Goal: Task Accomplishment & Management: Manage account settings

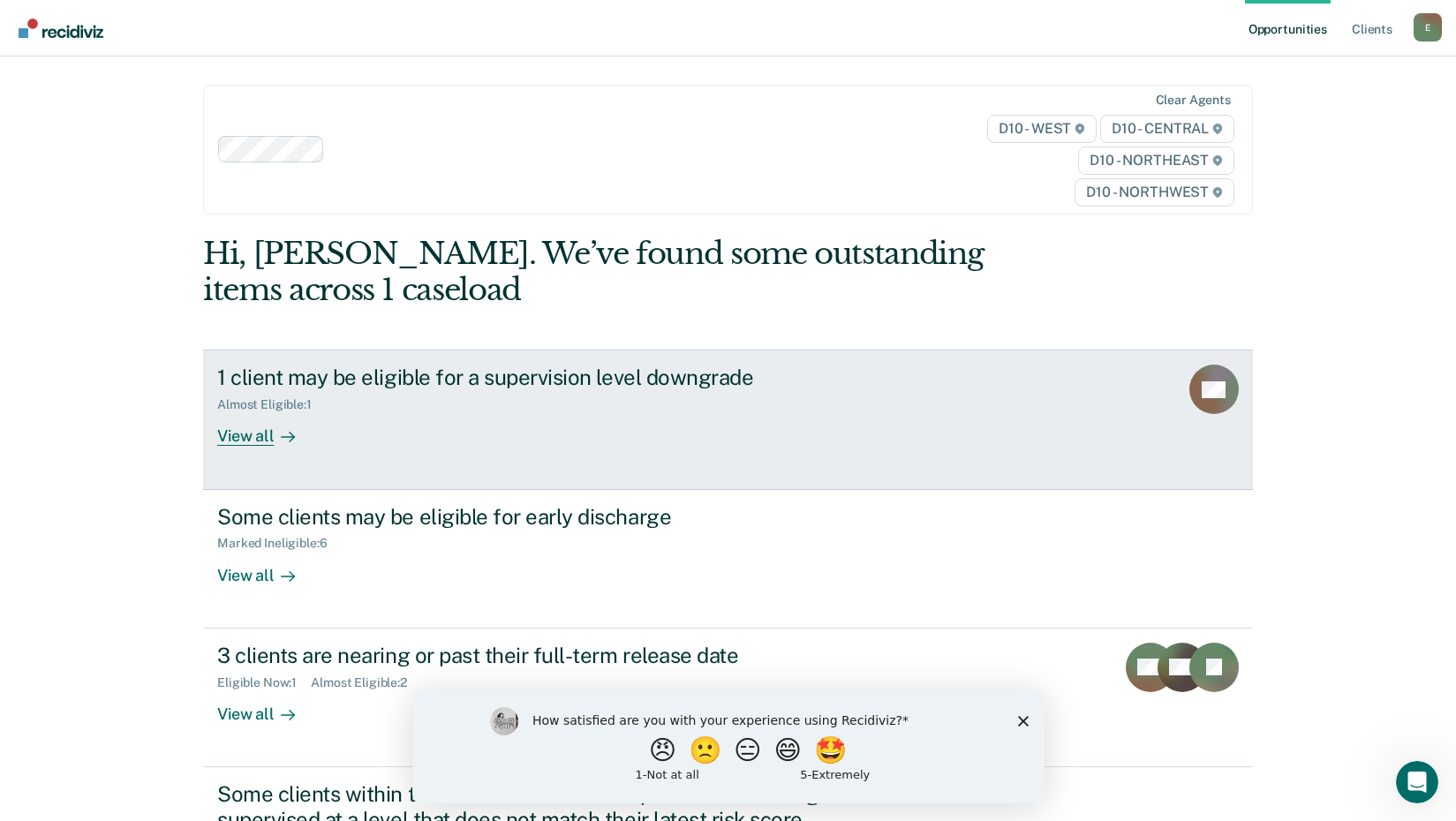
click at [252, 437] on div "View all" at bounding box center [267, 429] width 99 height 35
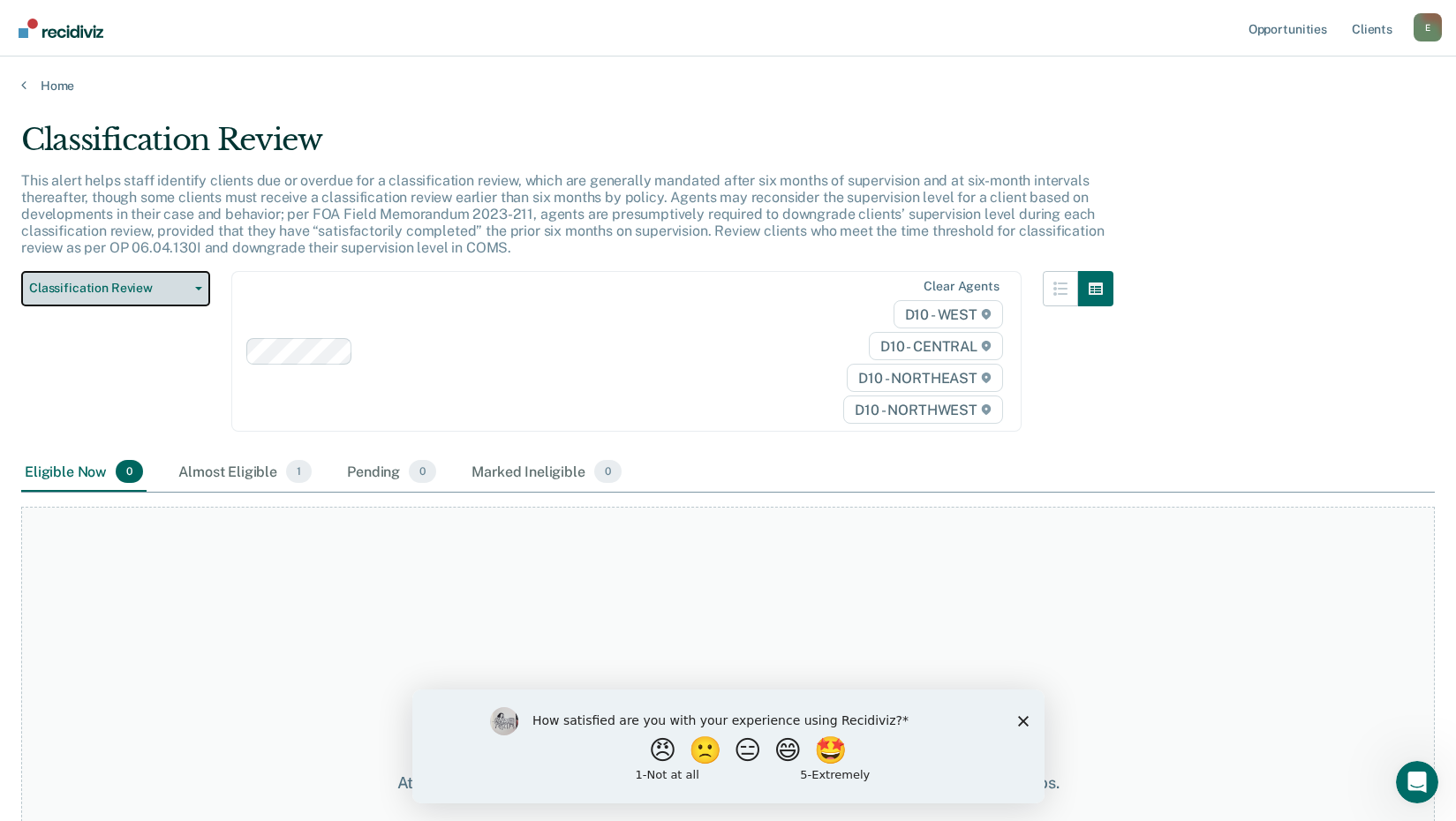
click at [109, 289] on span "Classification Review" at bounding box center [108, 288] width 159 height 15
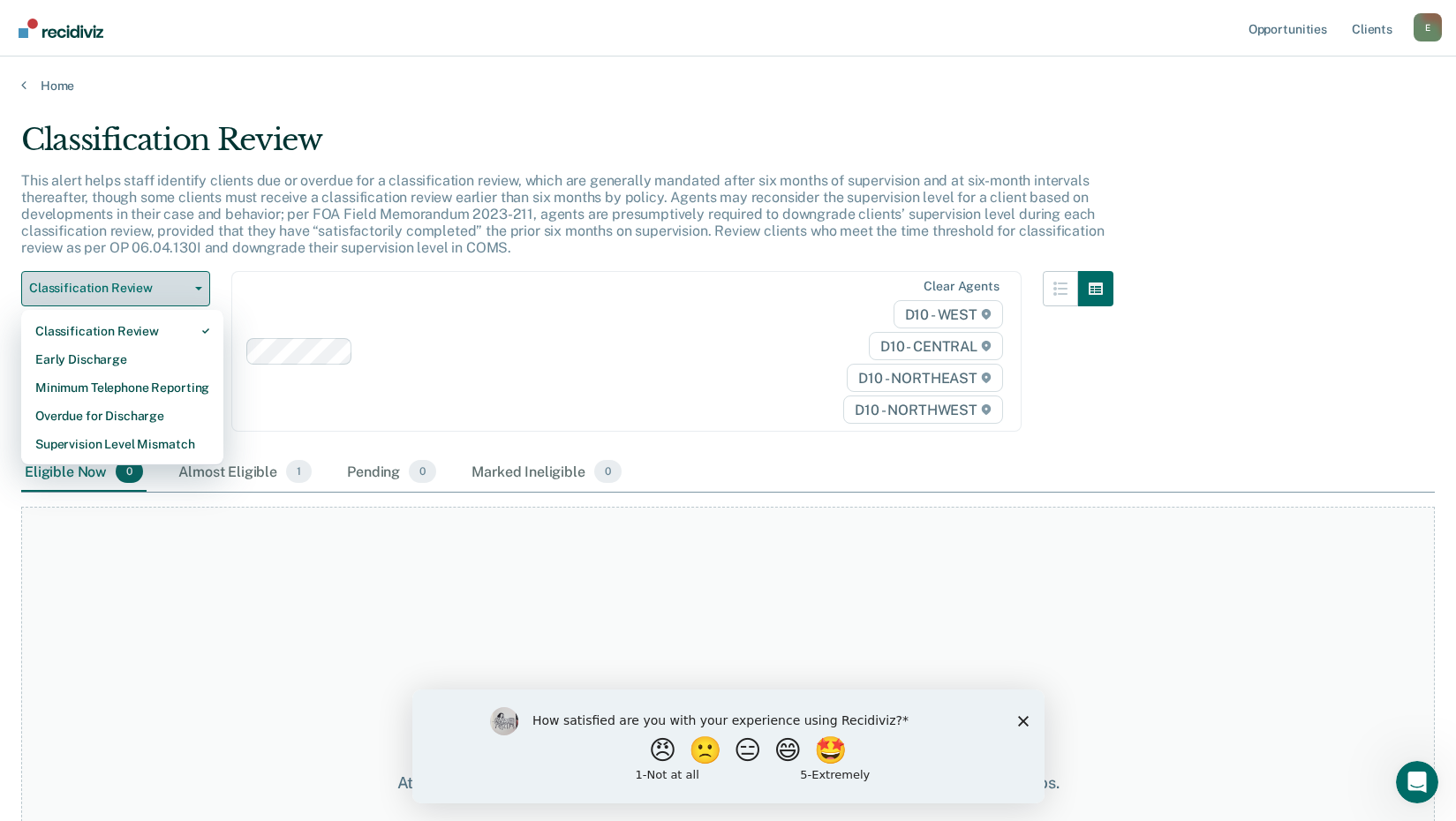
click at [132, 296] on button "Classification Review" at bounding box center [115, 289] width 189 height 36
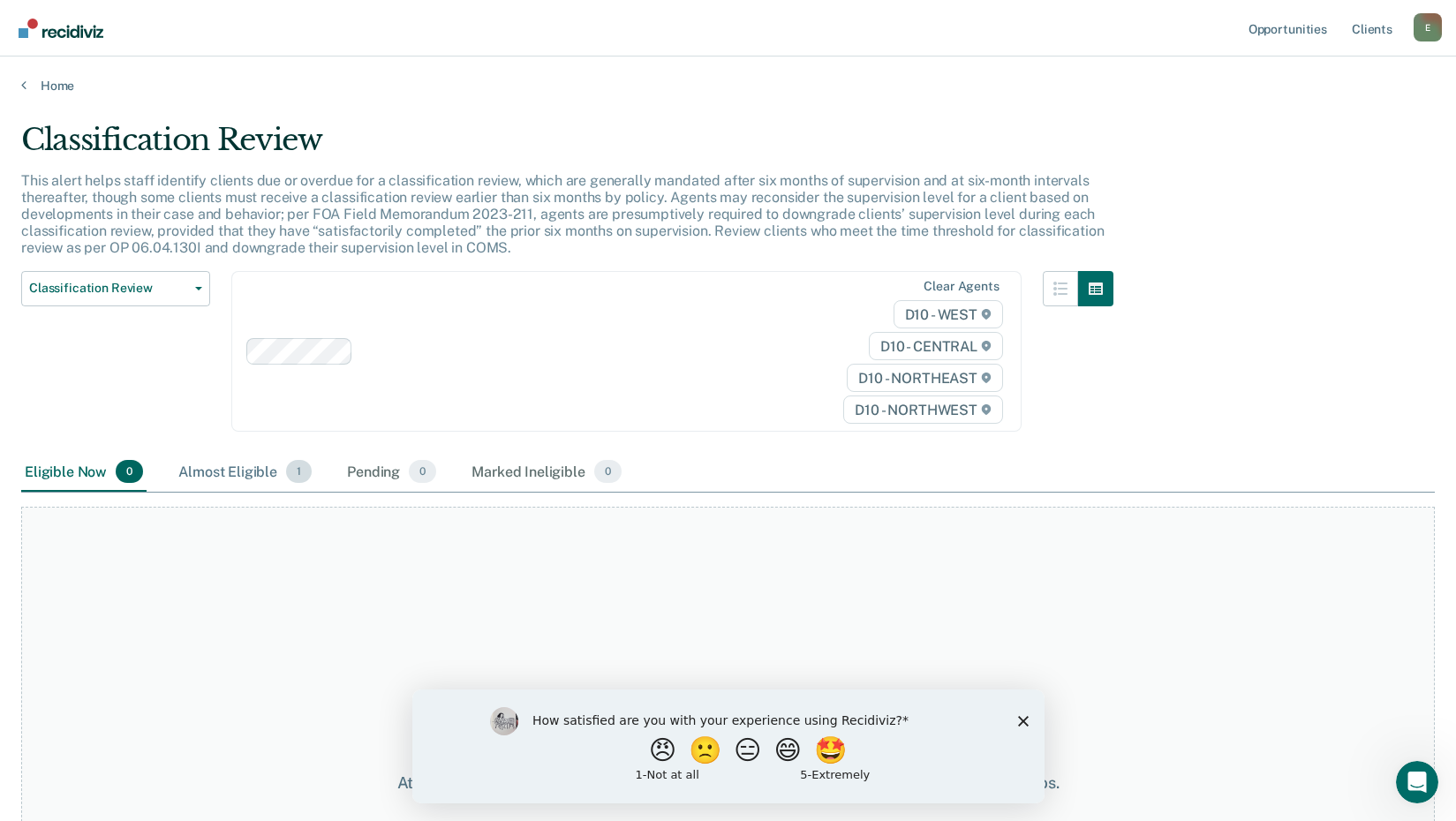
click at [233, 475] on div "Almost Eligible 1" at bounding box center [245, 472] width 141 height 39
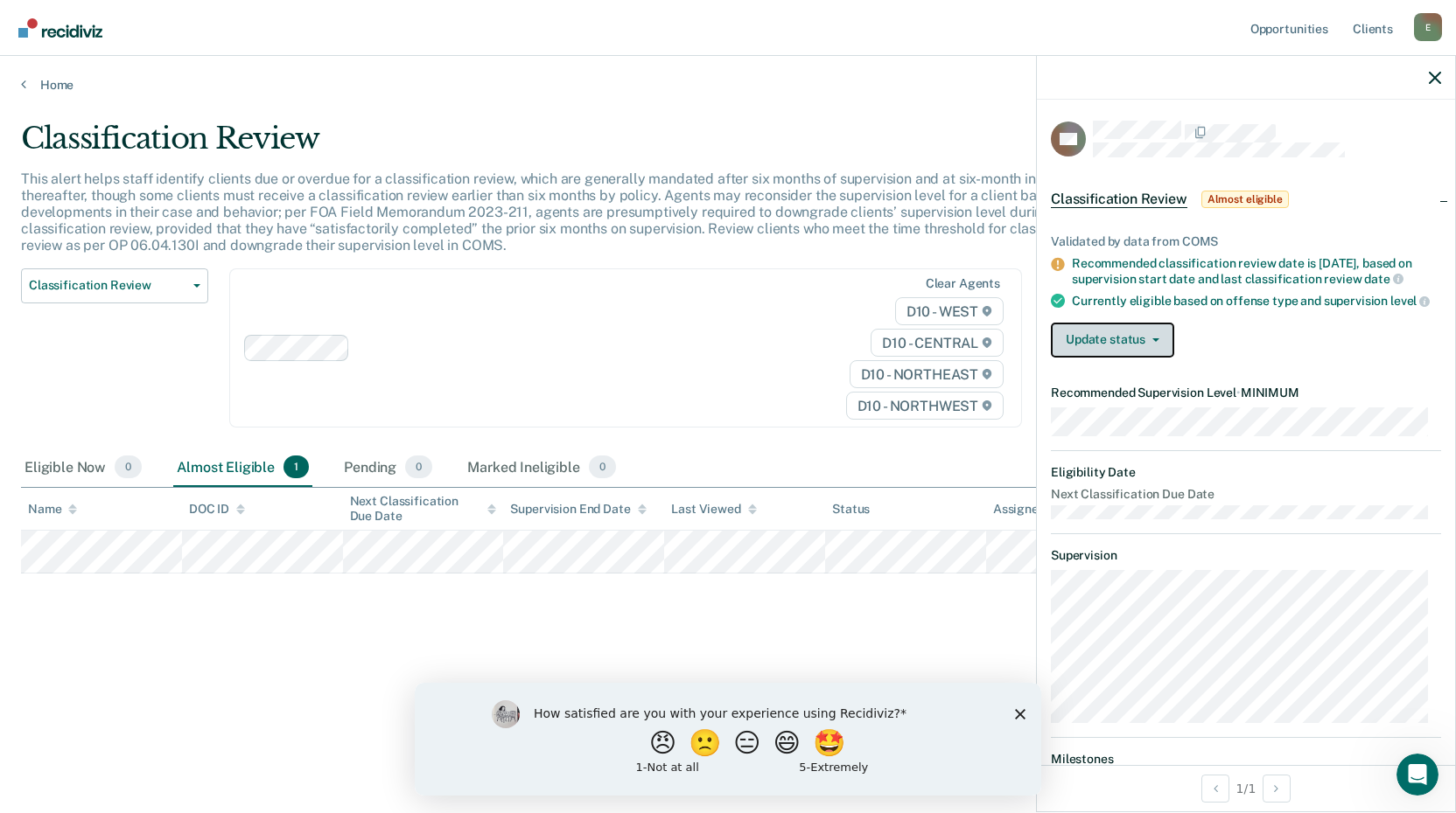
click at [1095, 352] on button "Update status" at bounding box center [1113, 341] width 124 height 35
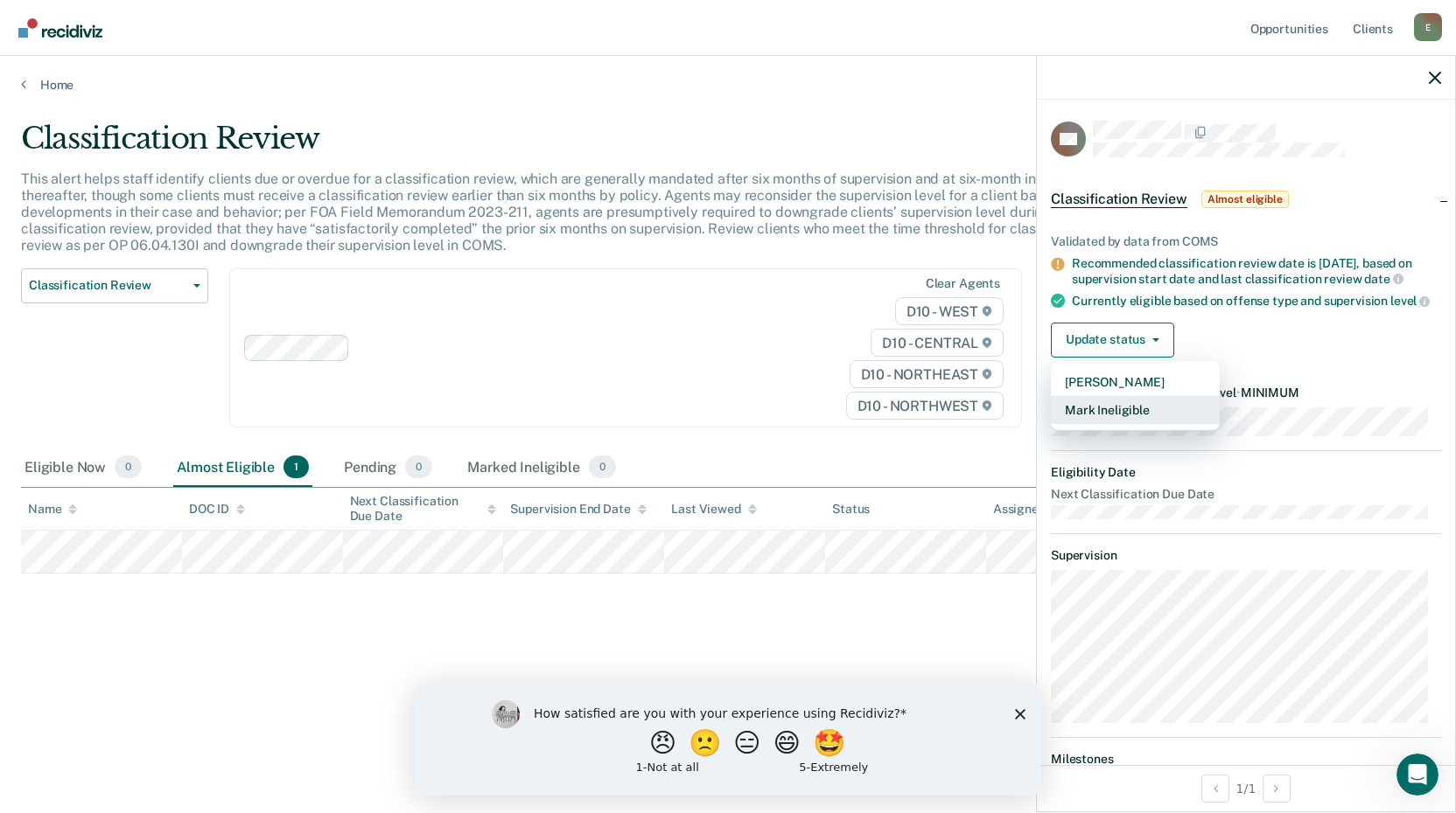
click at [1108, 424] on button "Mark Ineligible" at bounding box center [1136, 409] width 169 height 28
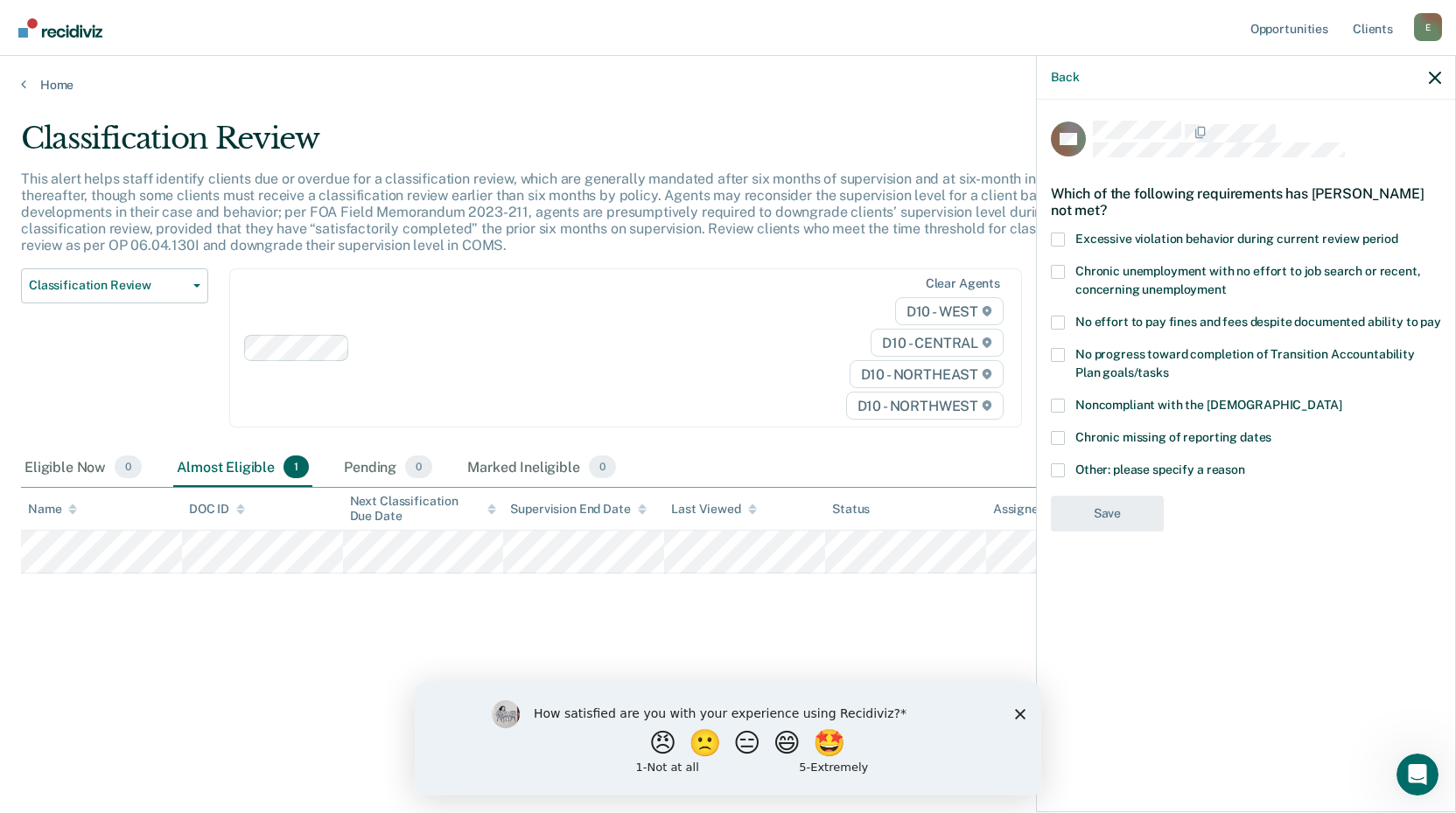
click at [1061, 322] on span at bounding box center [1058, 323] width 14 height 14
click at [1441, 316] on input "No effort to pay fines and fees despite documented ability to pay" at bounding box center [1441, 316] width 0 height 0
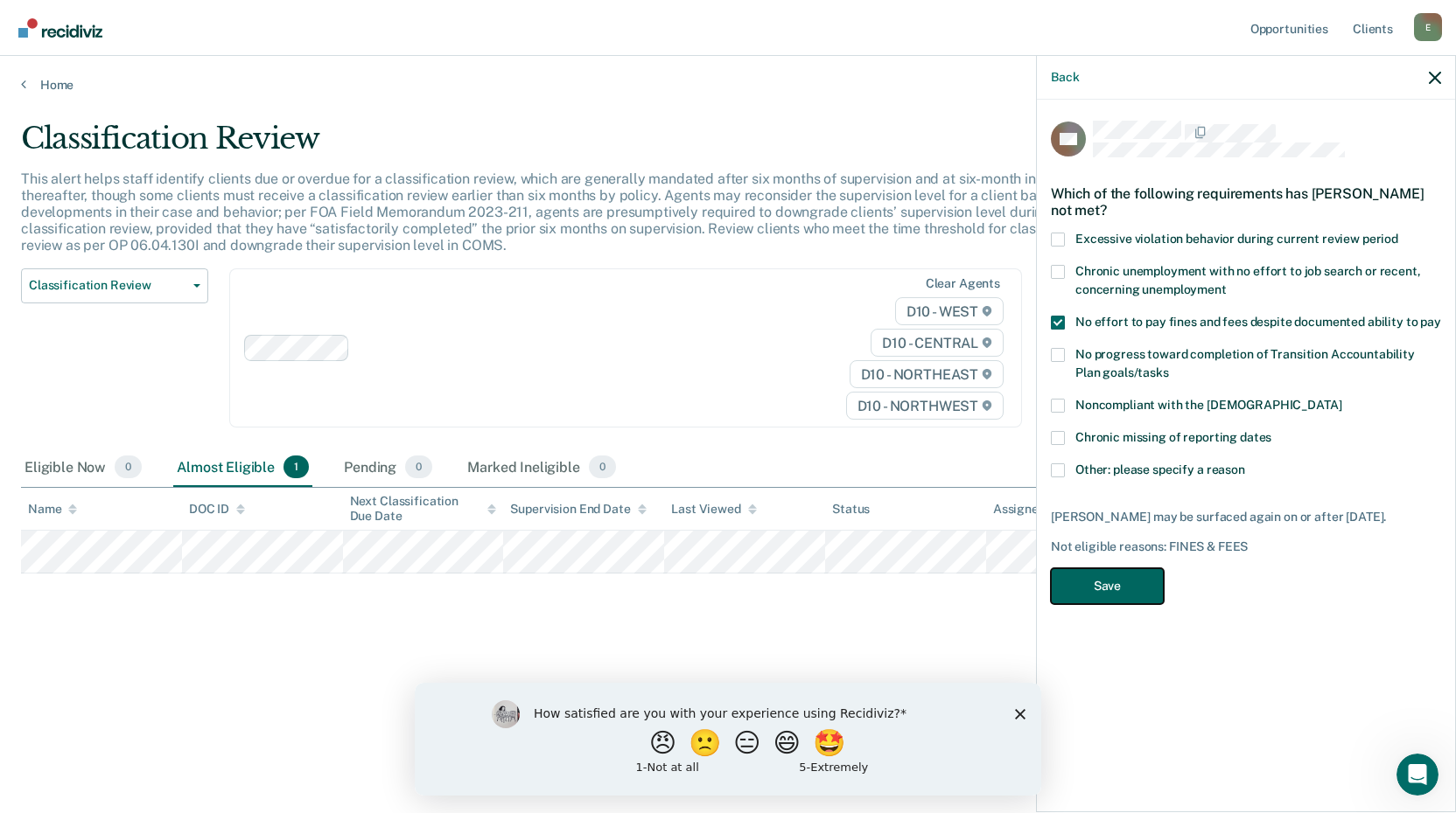
click at [1101, 579] on button "Save" at bounding box center [1107, 586] width 113 height 36
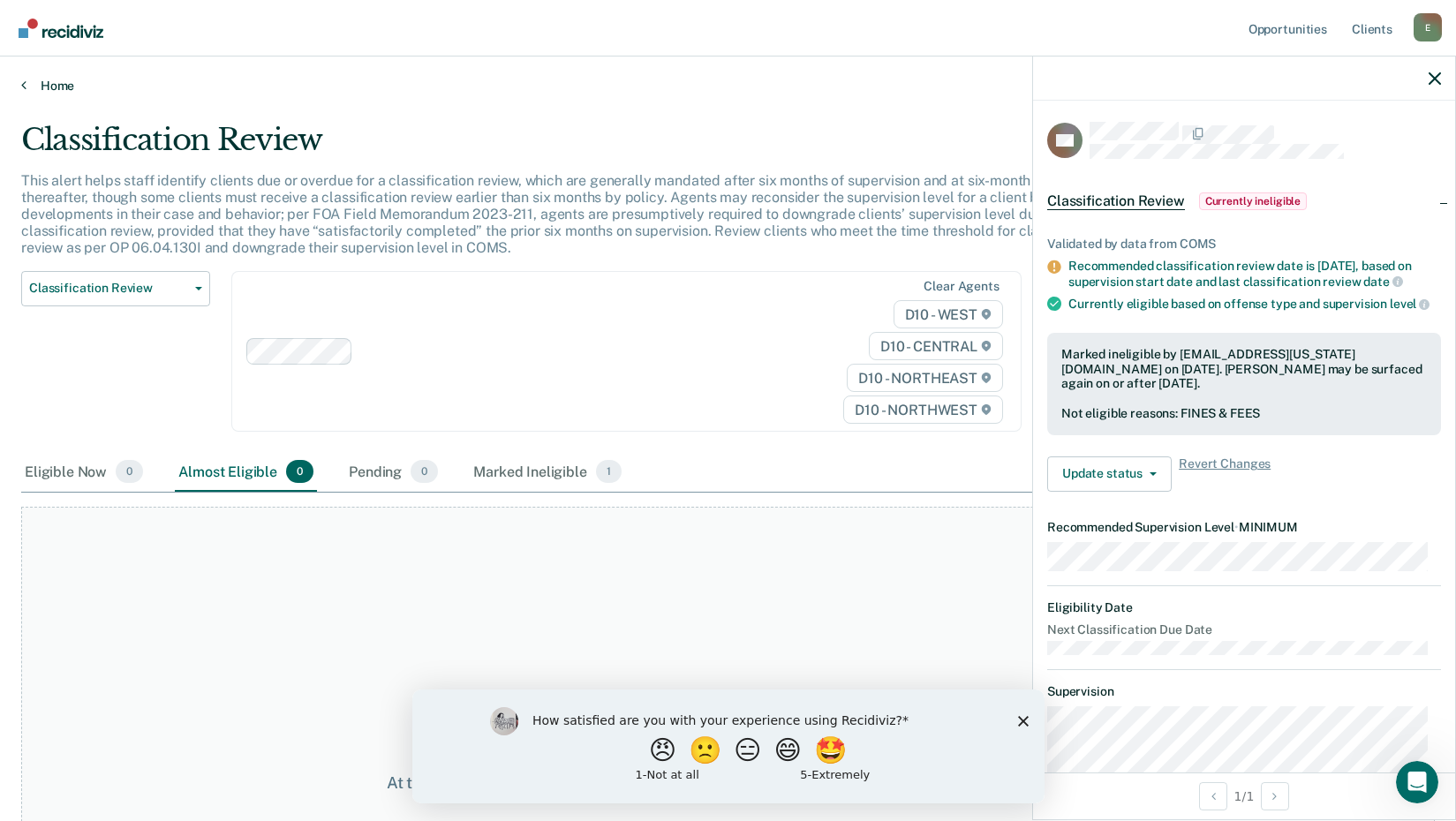
click at [47, 88] on link "Home" at bounding box center [728, 85] width 1413 height 16
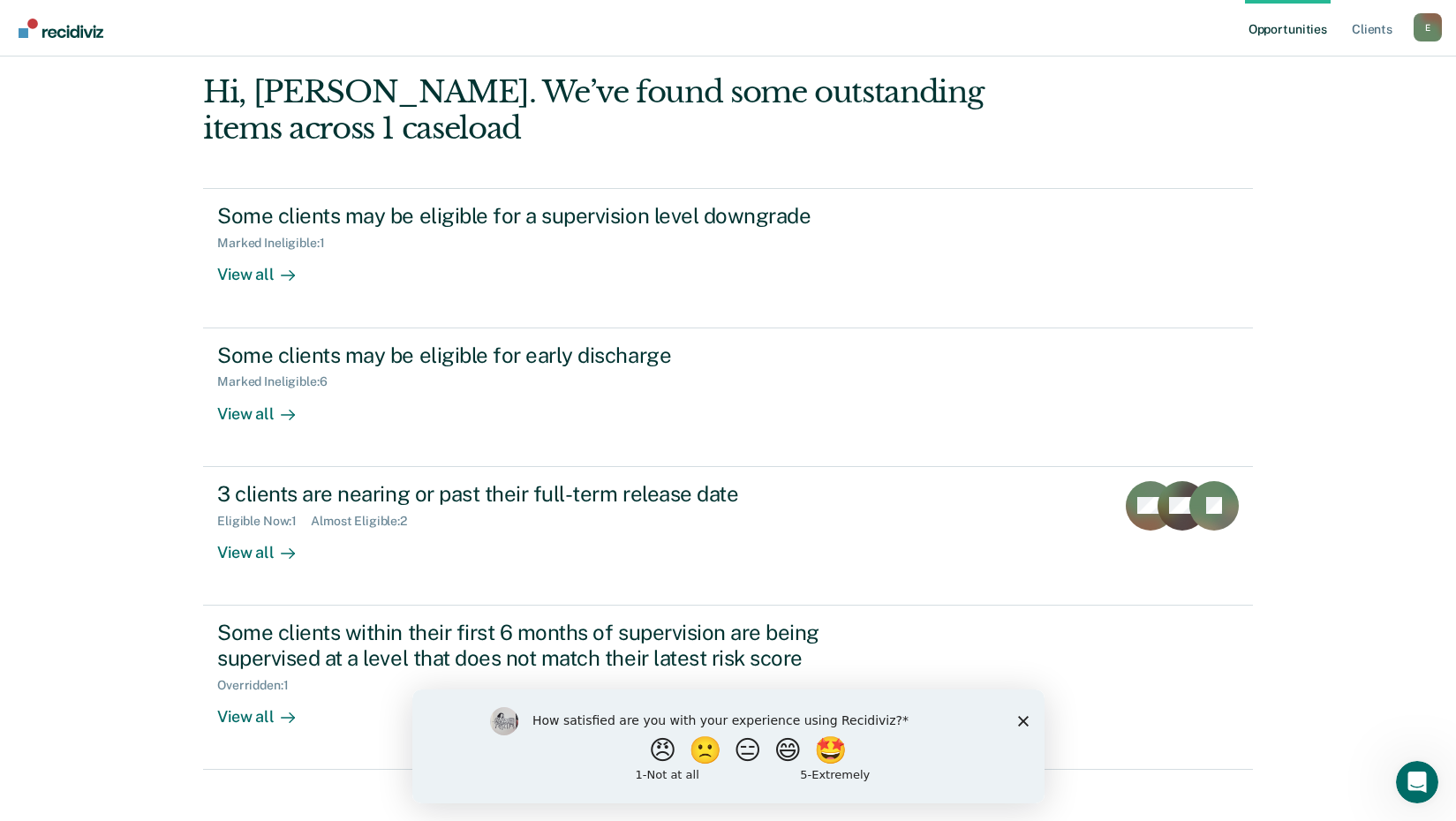
scroll to position [219, 0]
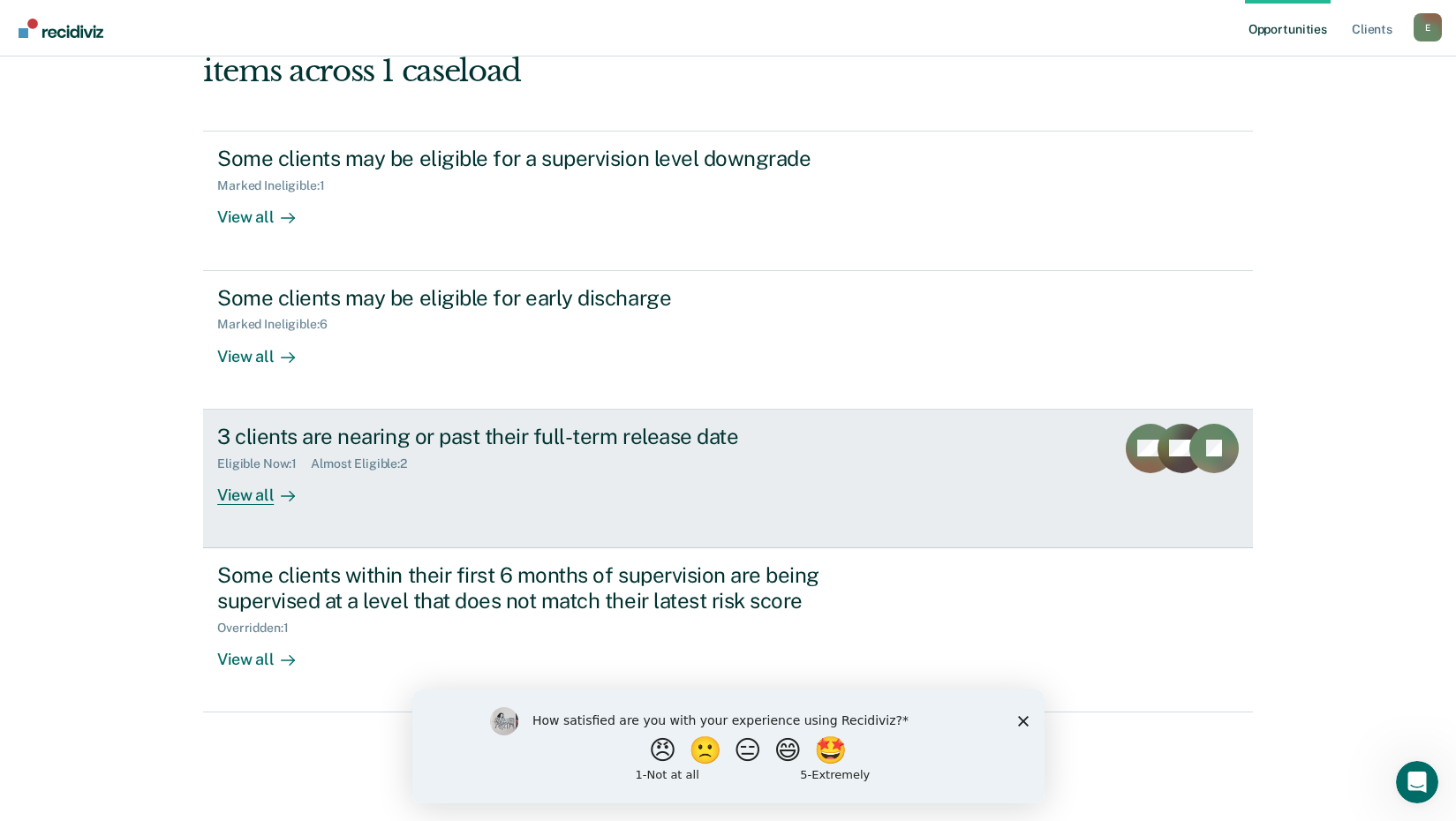
click at [246, 499] on div "View all" at bounding box center [267, 488] width 99 height 35
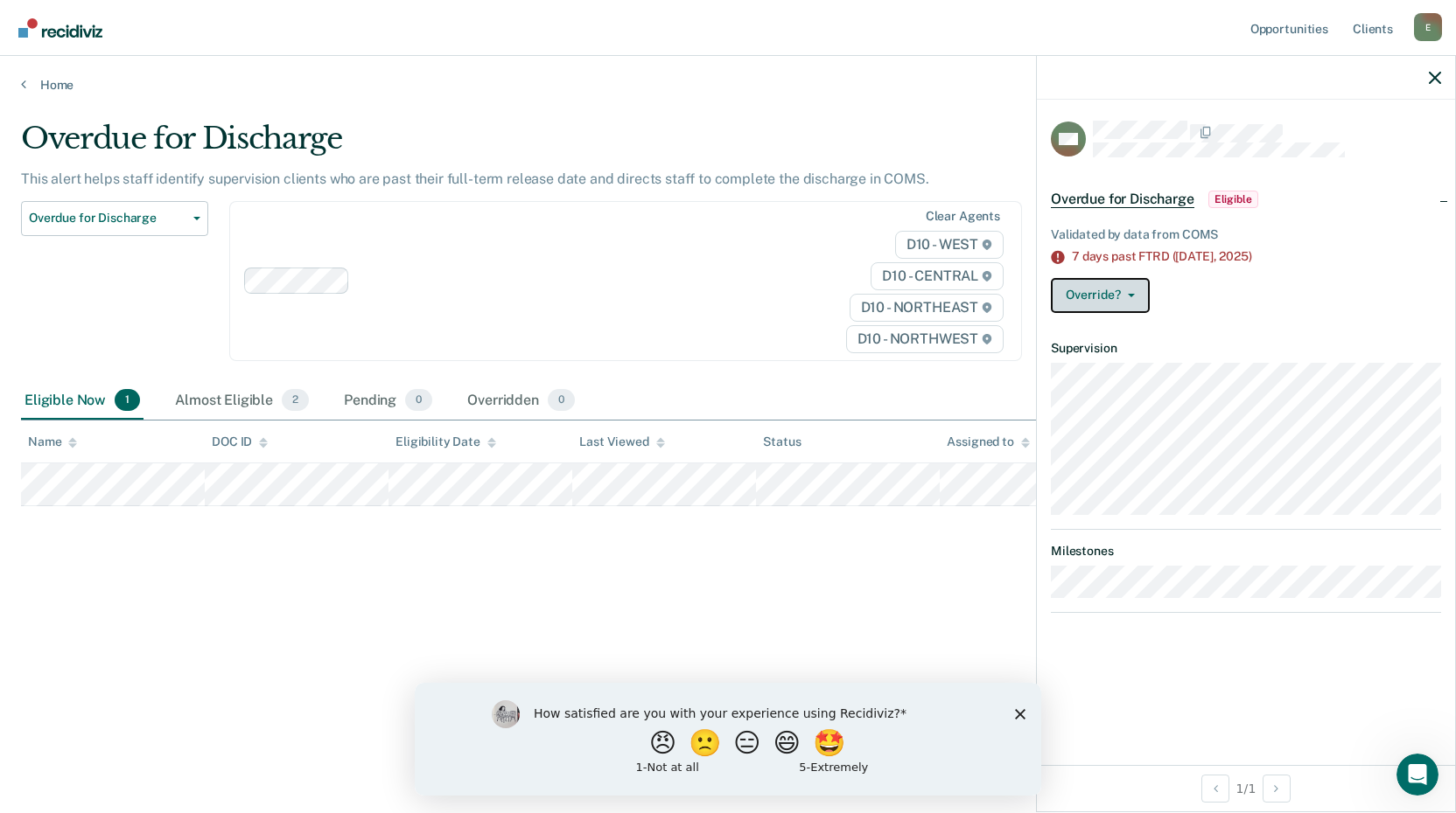
click at [1132, 294] on icon "button" at bounding box center [1131, 296] width 7 height 4
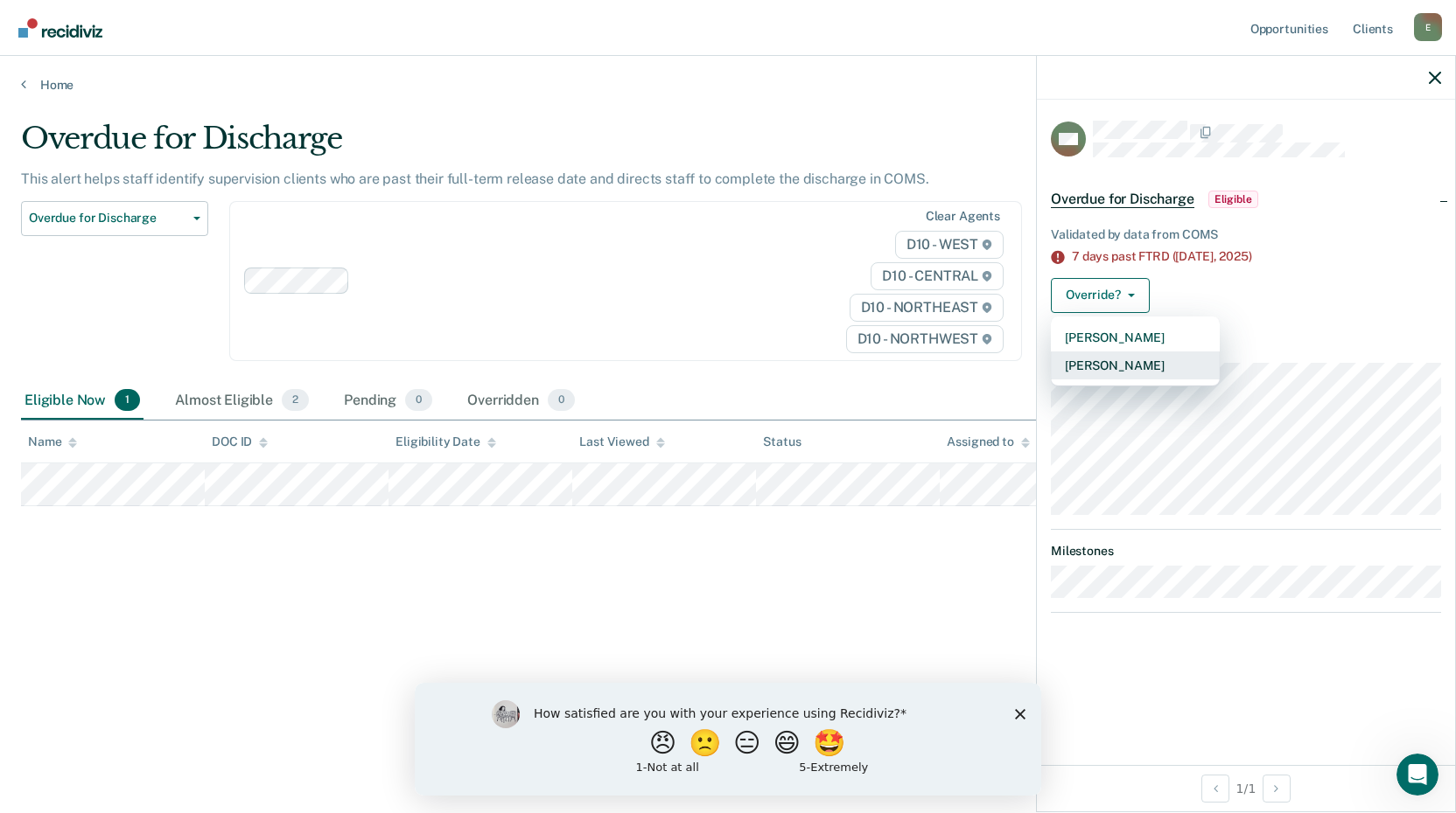
click at [1133, 358] on button "[PERSON_NAME]" at bounding box center [1136, 365] width 169 height 28
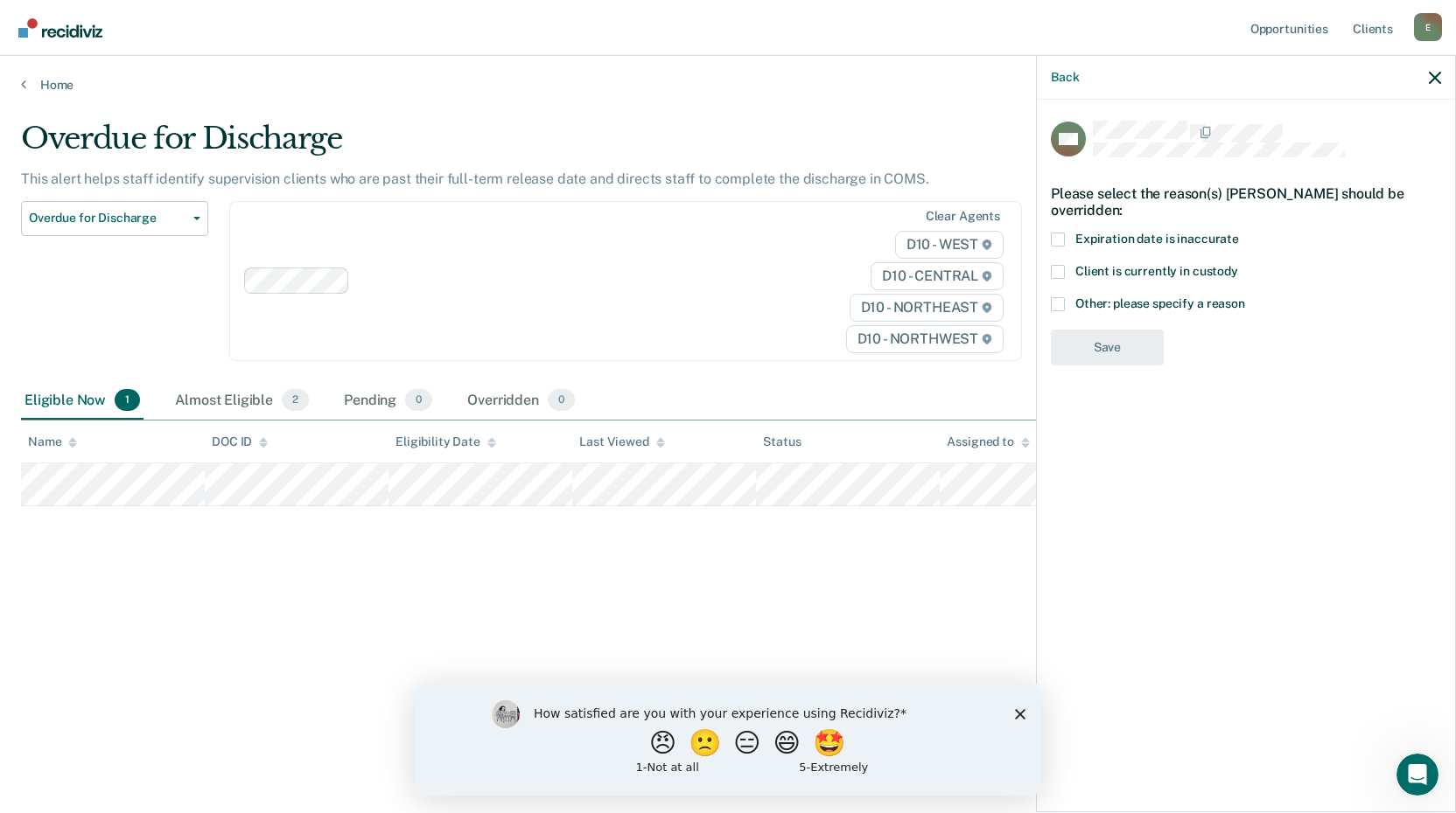
click at [1062, 300] on span at bounding box center [1058, 304] width 14 height 14
click at [1245, 298] on input "Other: please specify a reason" at bounding box center [1245, 298] width 0 height 0
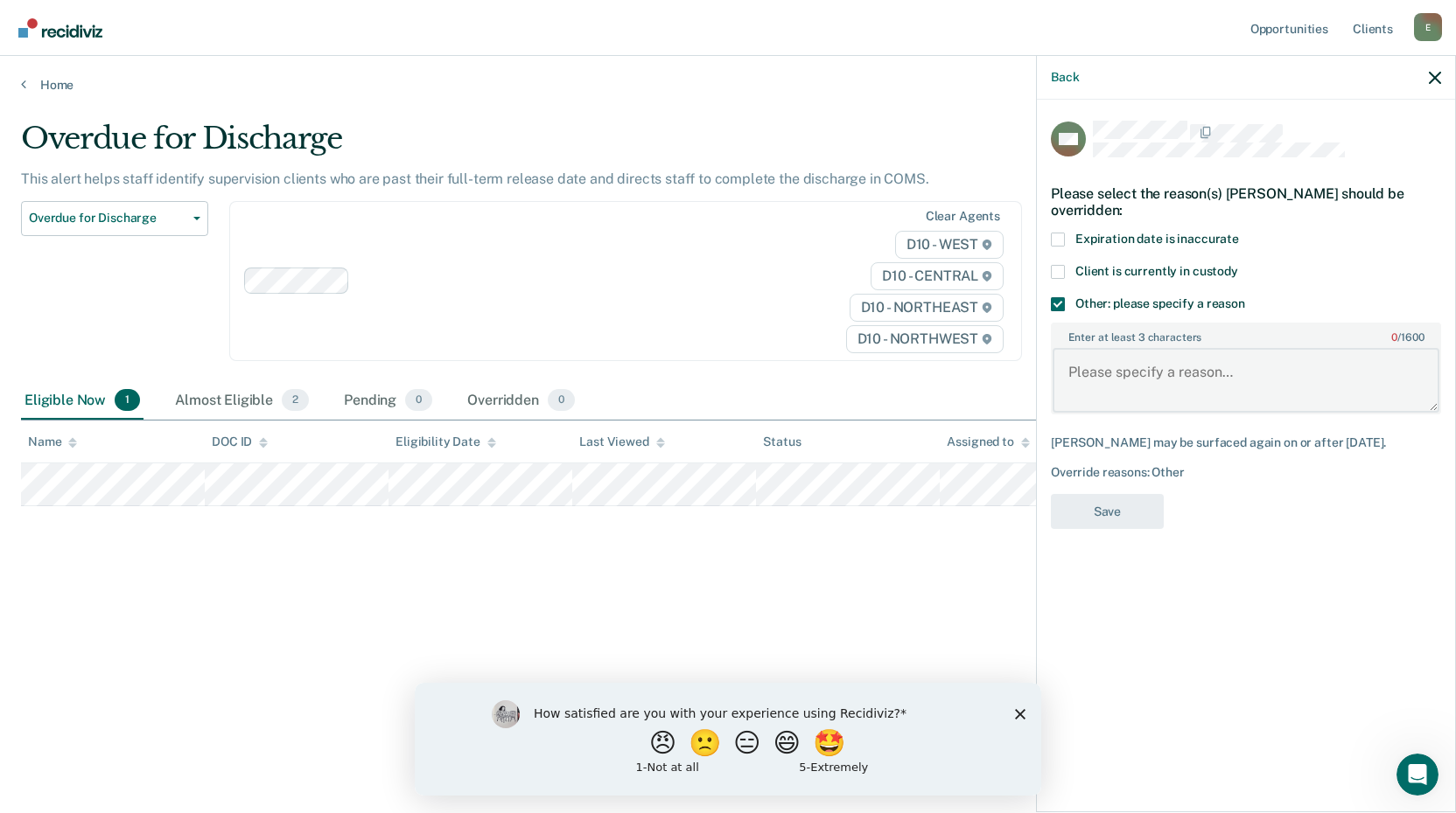
click at [1094, 372] on textarea "Enter at least 3 characters 0 / 1600" at bounding box center [1246, 380] width 387 height 65
type textarea "subject has been discharged."
click at [1116, 511] on button "Save" at bounding box center [1107, 512] width 113 height 36
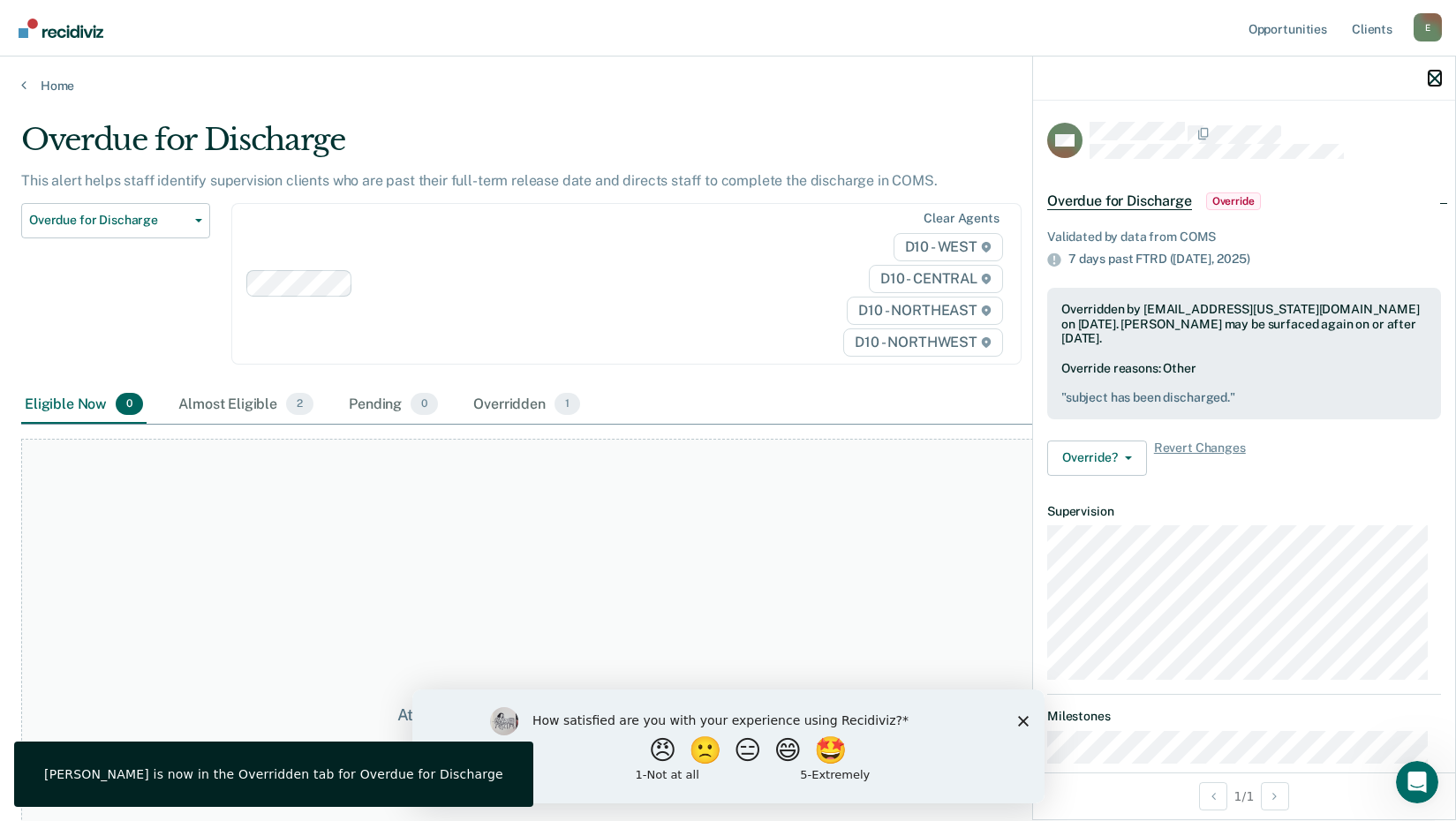
click at [1438, 78] on icon "button" at bounding box center [1434, 78] width 12 height 12
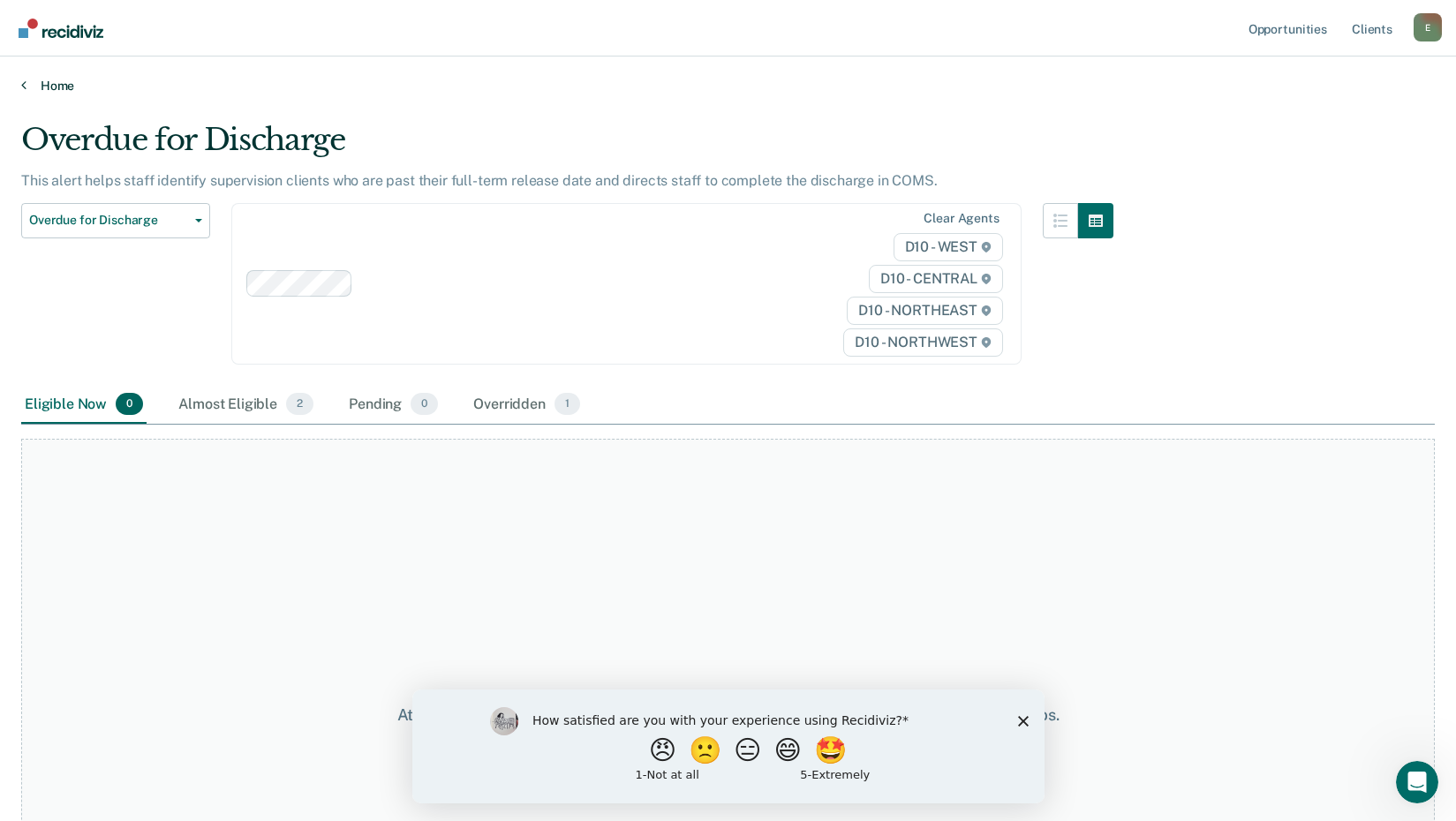
click at [55, 87] on link "Home" at bounding box center [728, 85] width 1413 height 16
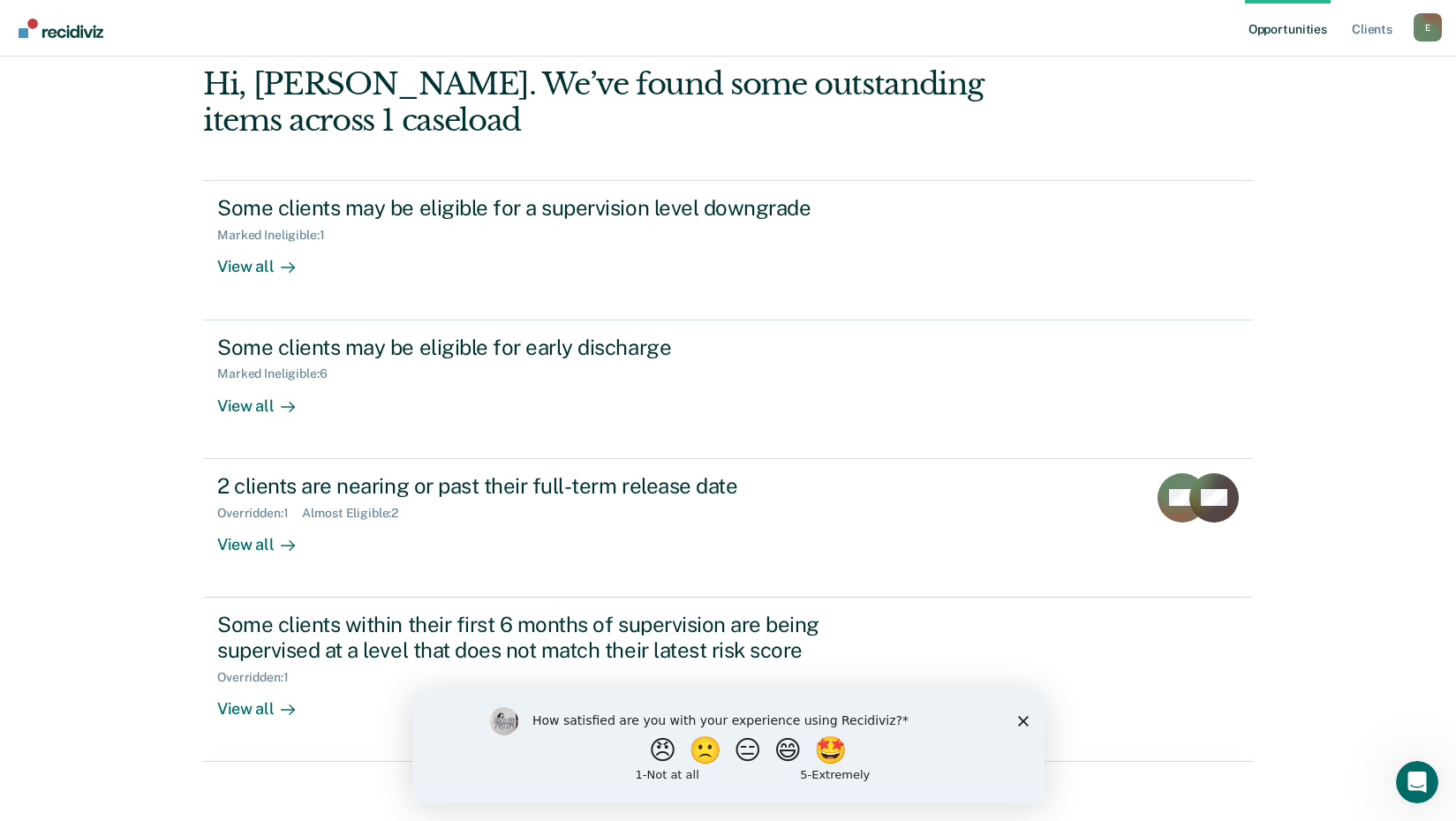
scroll to position [219, 0]
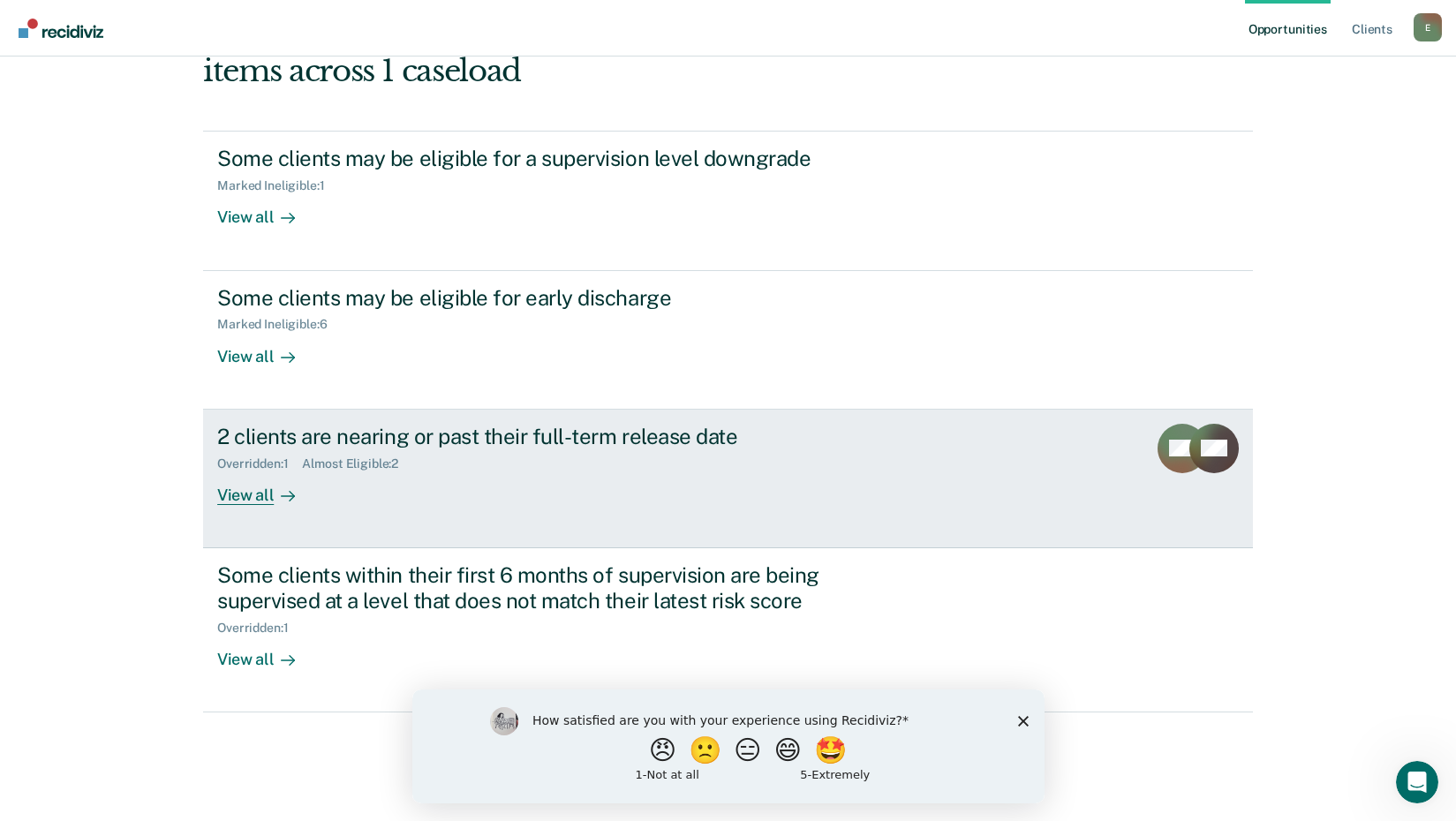
click at [241, 503] on div "View all" at bounding box center [267, 488] width 99 height 35
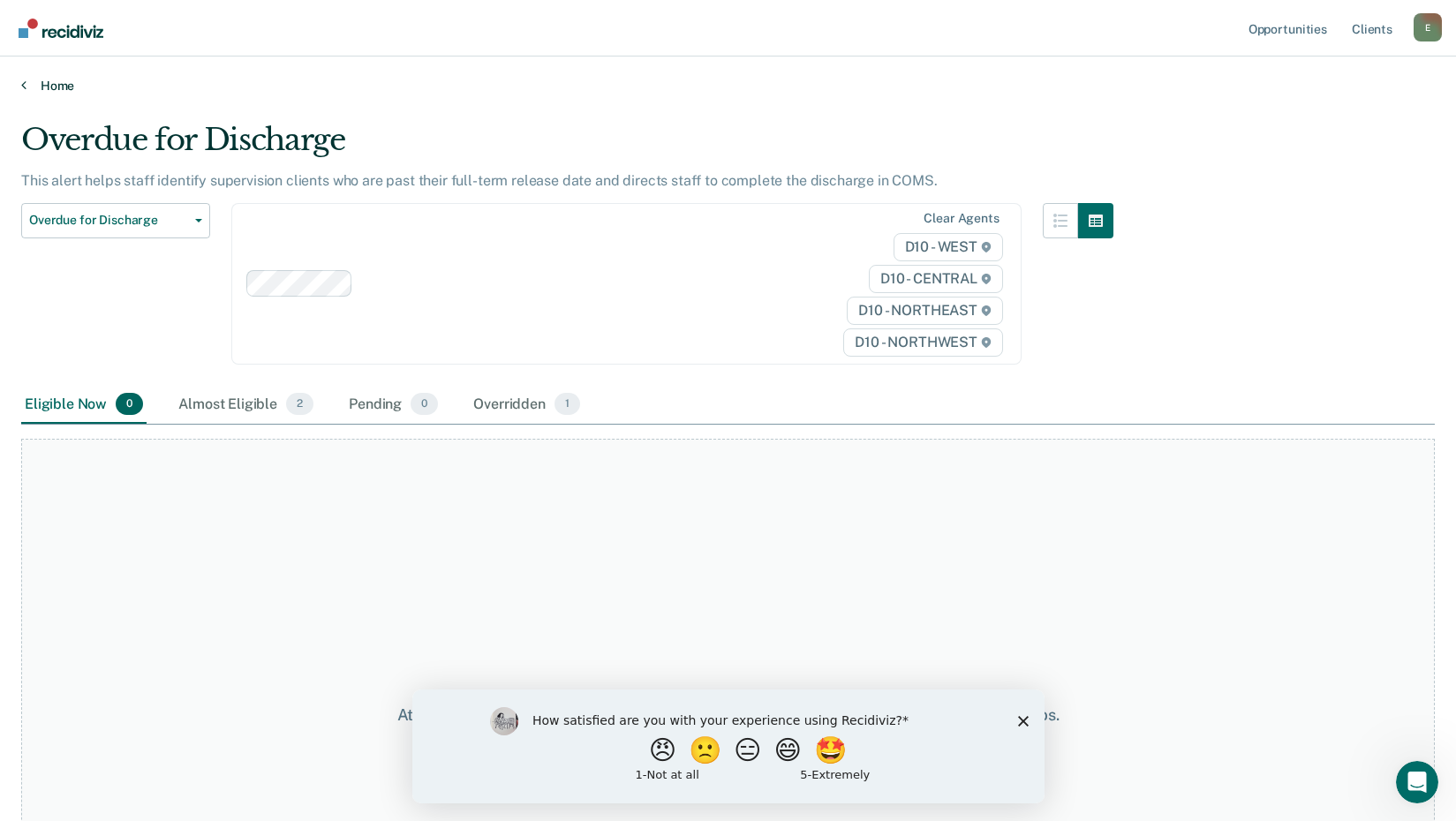
click at [44, 86] on link "Home" at bounding box center [728, 85] width 1413 height 16
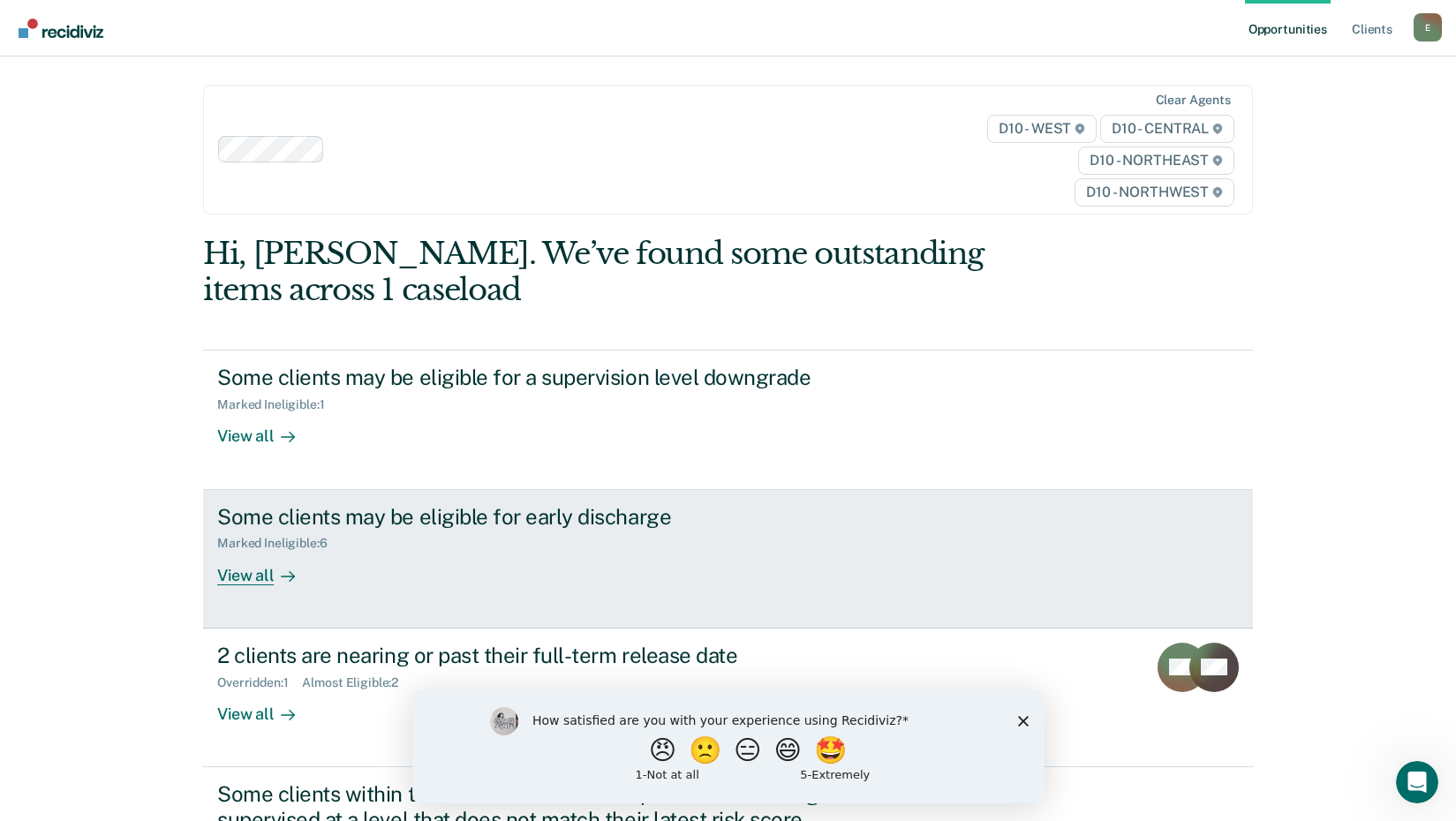
click at [247, 569] on div "View all" at bounding box center [267, 568] width 99 height 35
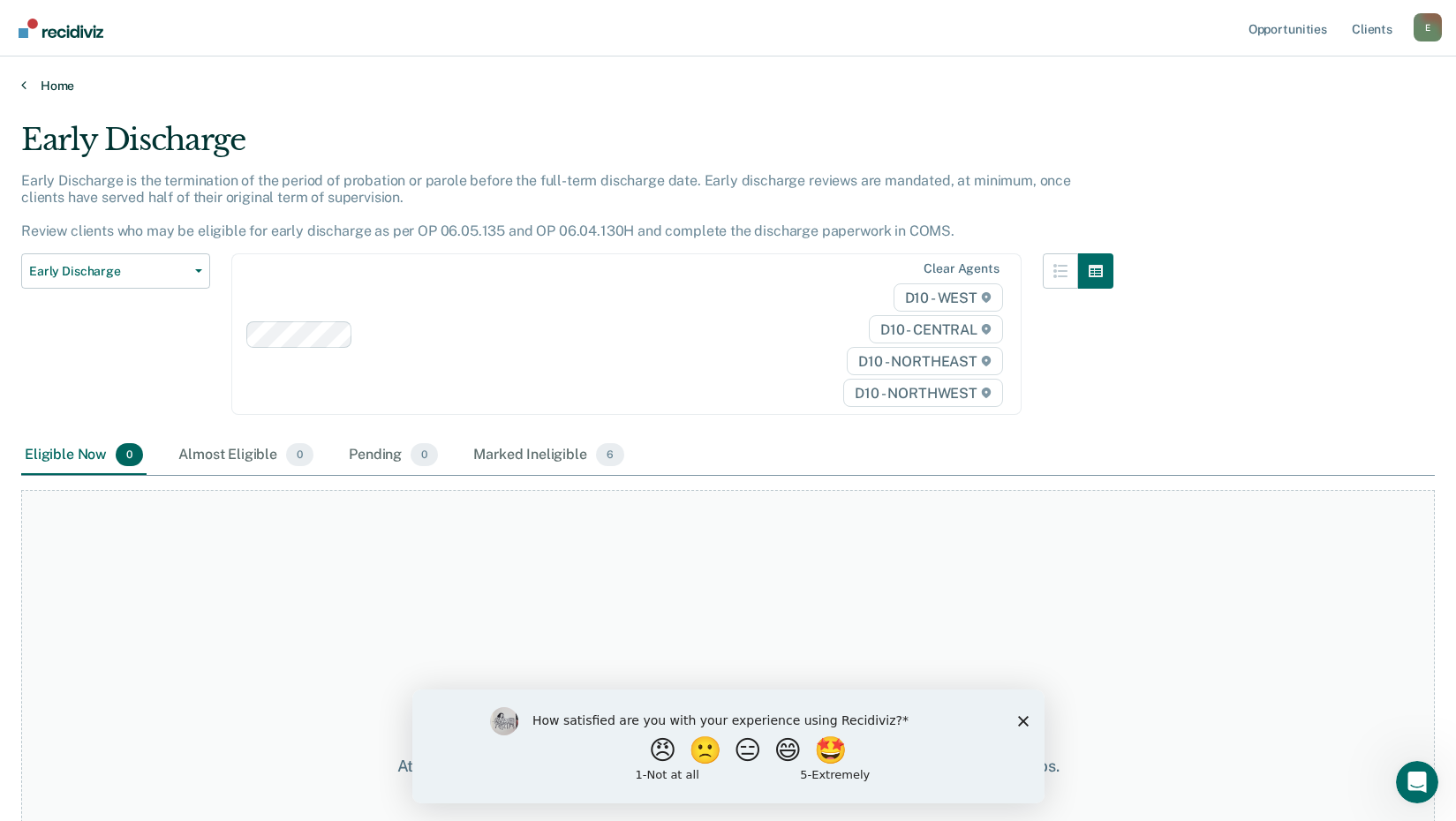
click at [55, 85] on link "Home" at bounding box center [728, 85] width 1413 height 16
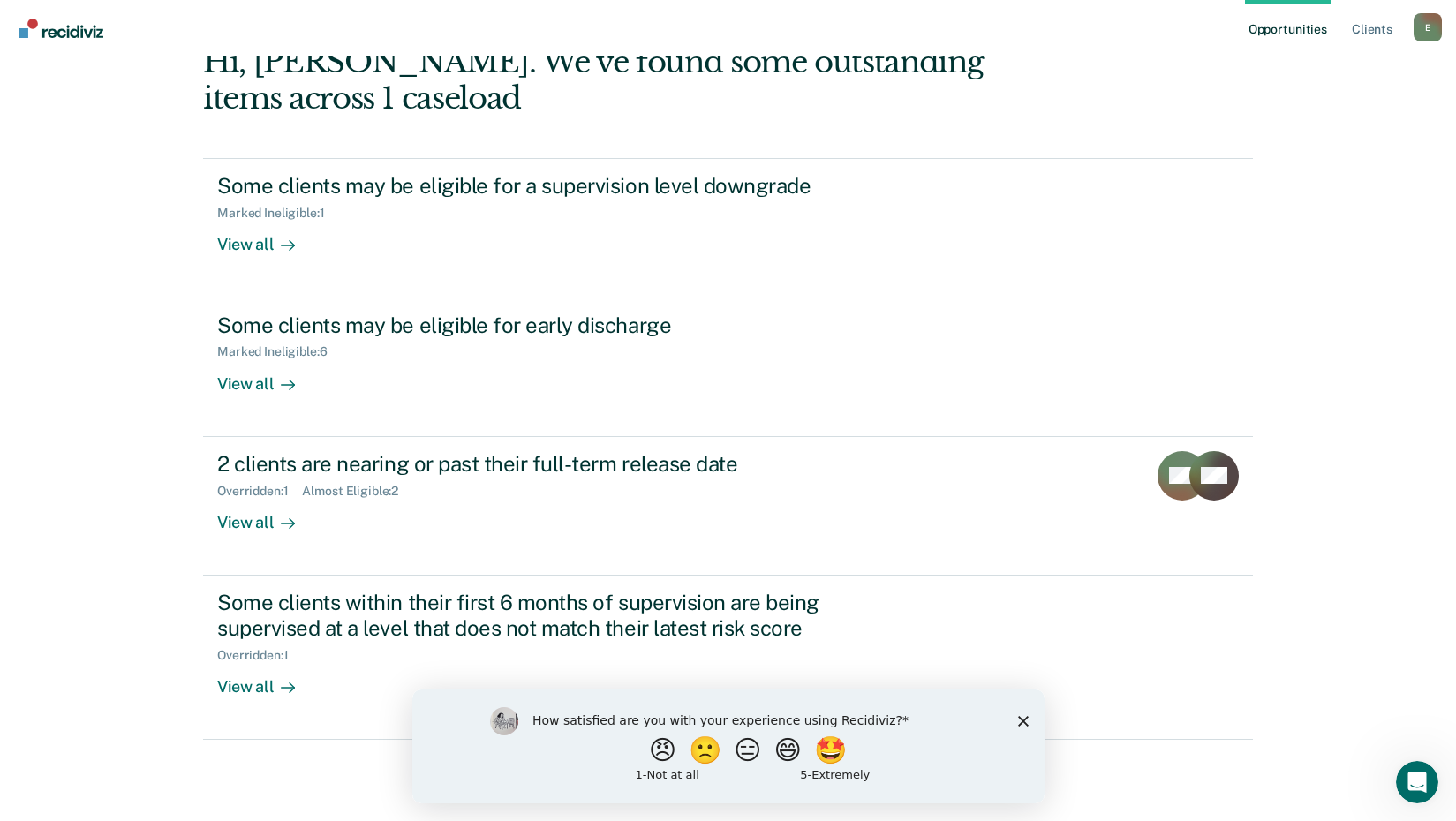
scroll to position [219, 0]
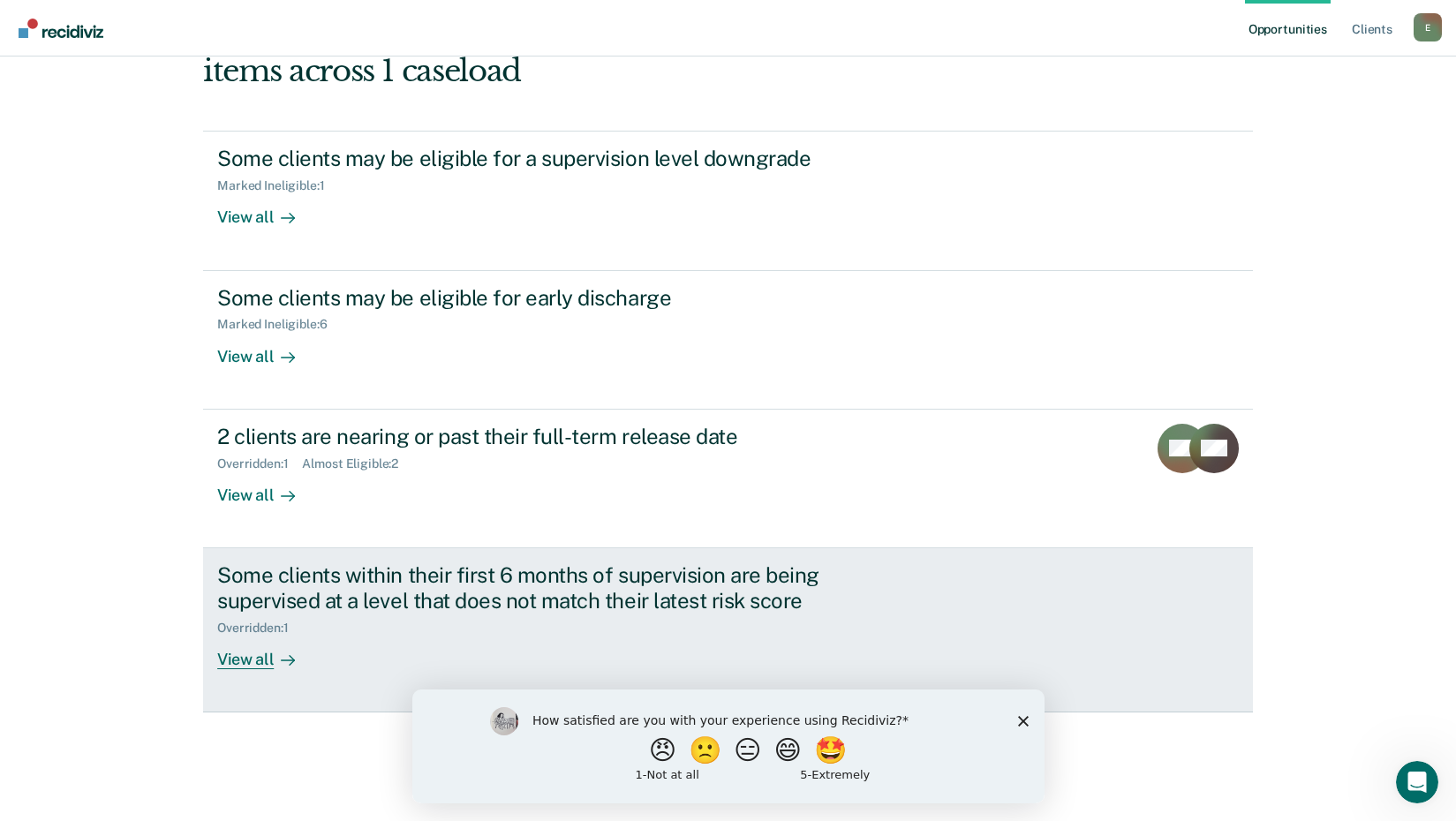
click at [243, 662] on div "View all" at bounding box center [267, 651] width 99 height 35
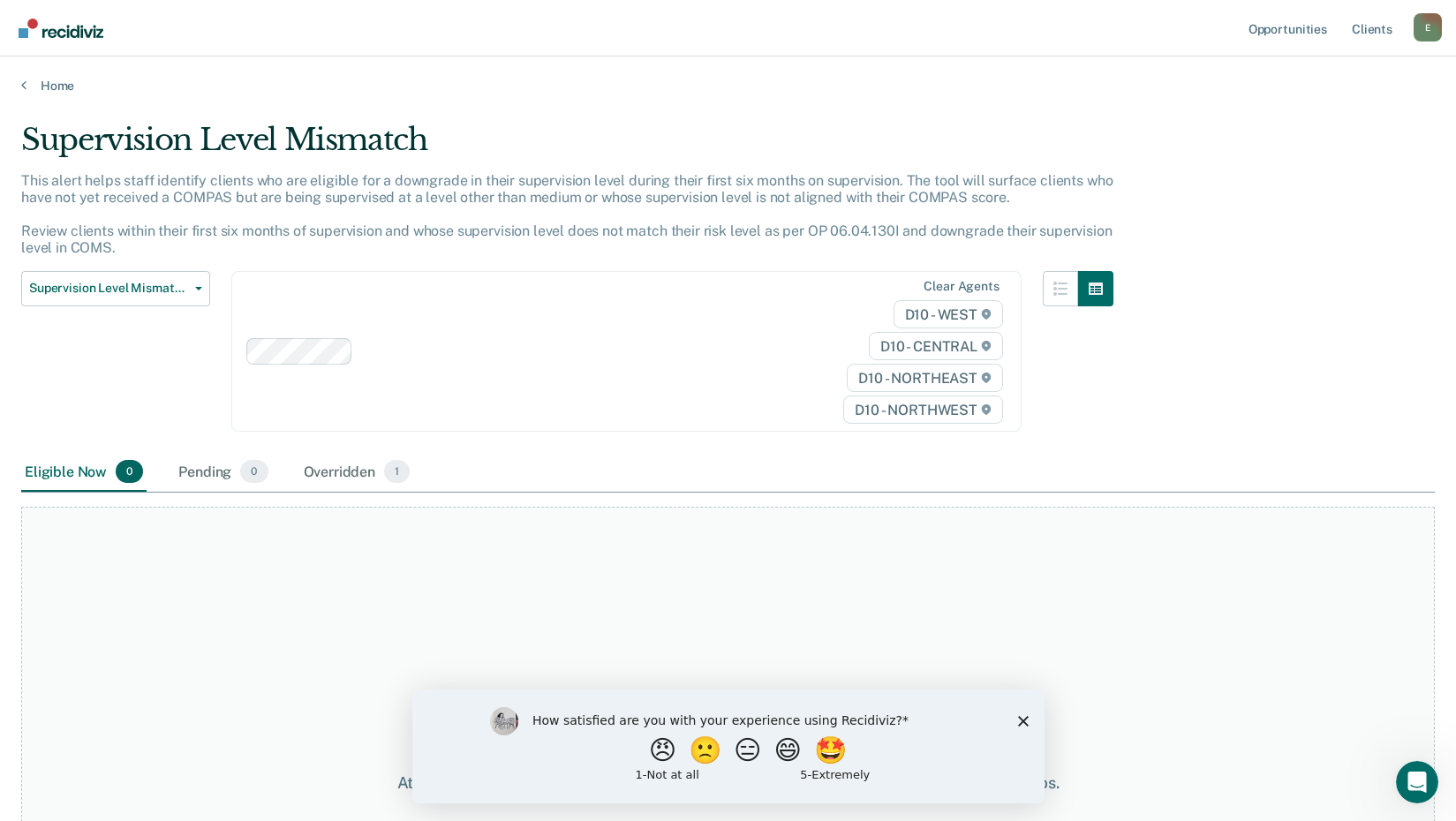
click at [1426, 22] on div "E" at bounding box center [1427, 27] width 29 height 29
click at [1305, 118] on link "Log Out" at bounding box center [1356, 116] width 142 height 15
